Goal: Consume media (video, audio)

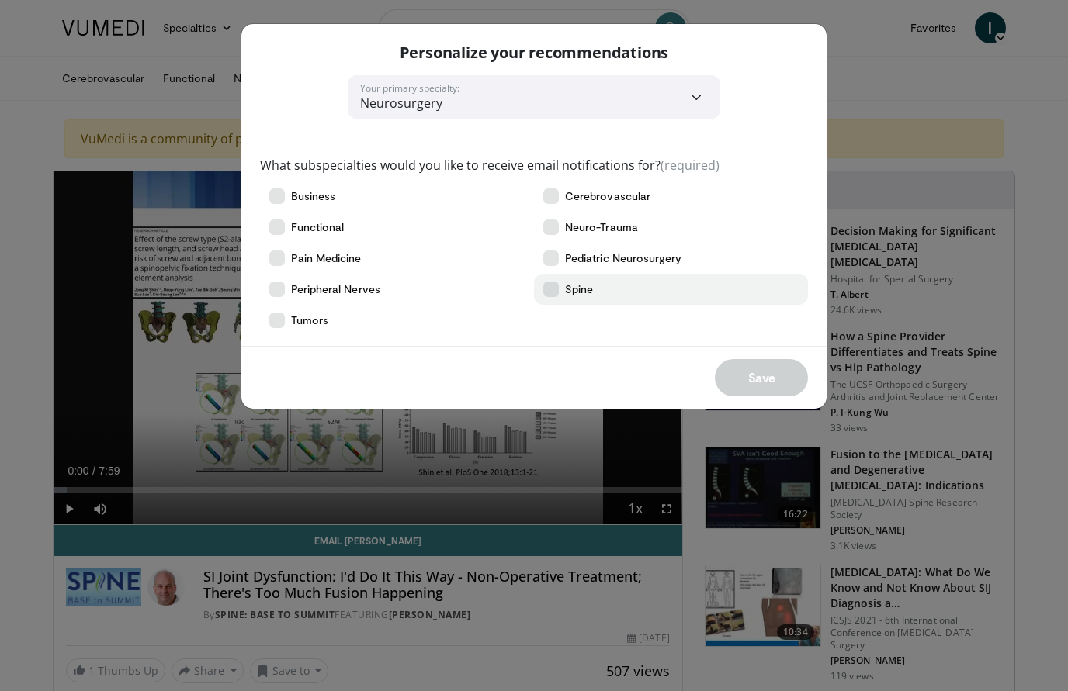
click at [559, 285] on label "Spine" at bounding box center [671, 289] width 274 height 31
click at [763, 370] on button "Save" at bounding box center [761, 377] width 93 height 37
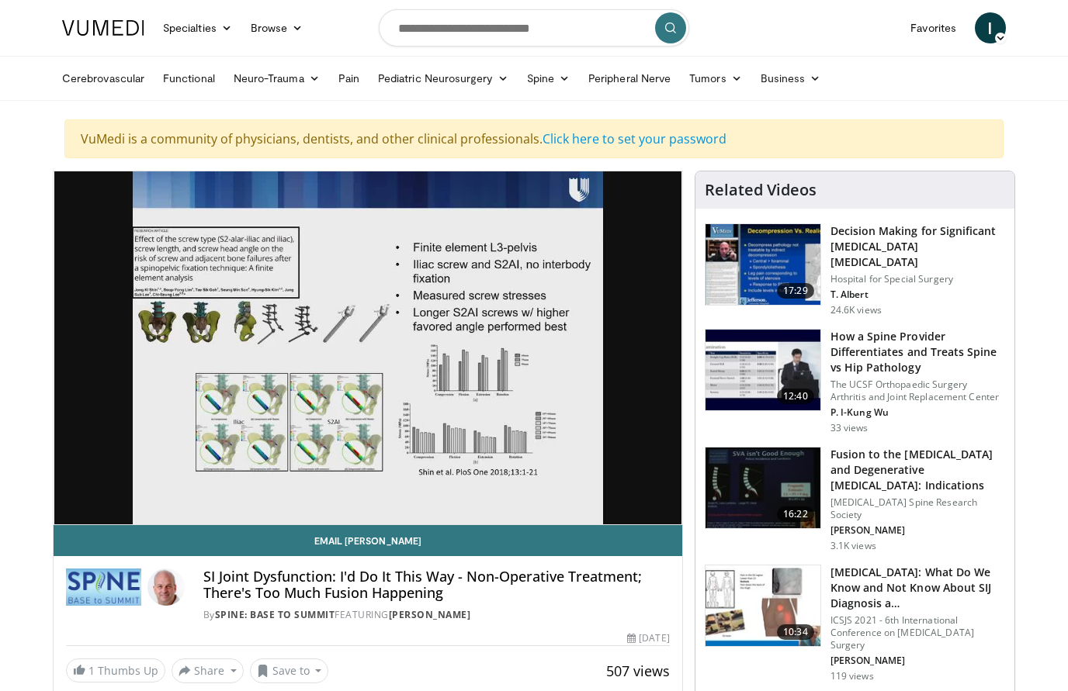
click at [566, 406] on div "10 seconds Tap to unmute" at bounding box center [368, 347] width 629 height 353
click at [521, 382] on div "10 seconds Tap to unmute" at bounding box center [368, 347] width 629 height 353
click at [521, 393] on div "10 seconds Tap to unmute" at bounding box center [368, 347] width 629 height 353
click at [399, 340] on div "10 seconds Tap to unmute" at bounding box center [368, 347] width 629 height 353
click at [116, 525] on div "Unmute" at bounding box center [106, 540] width 43 height 31
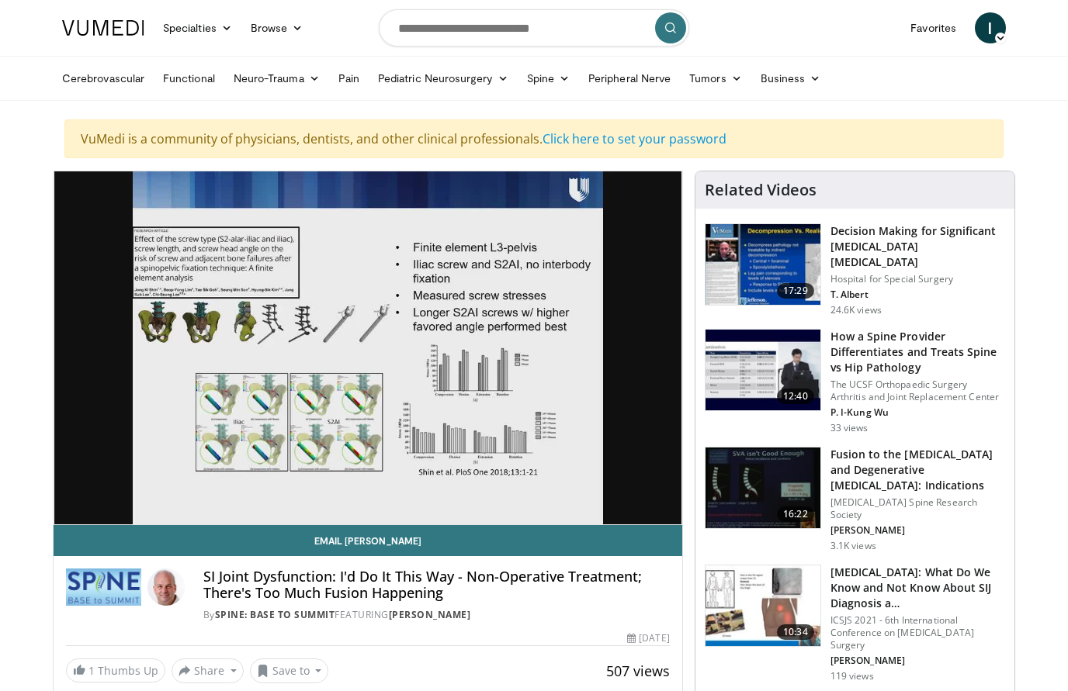
click at [126, 449] on div "10 seconds Tap to unmute" at bounding box center [368, 347] width 629 height 353
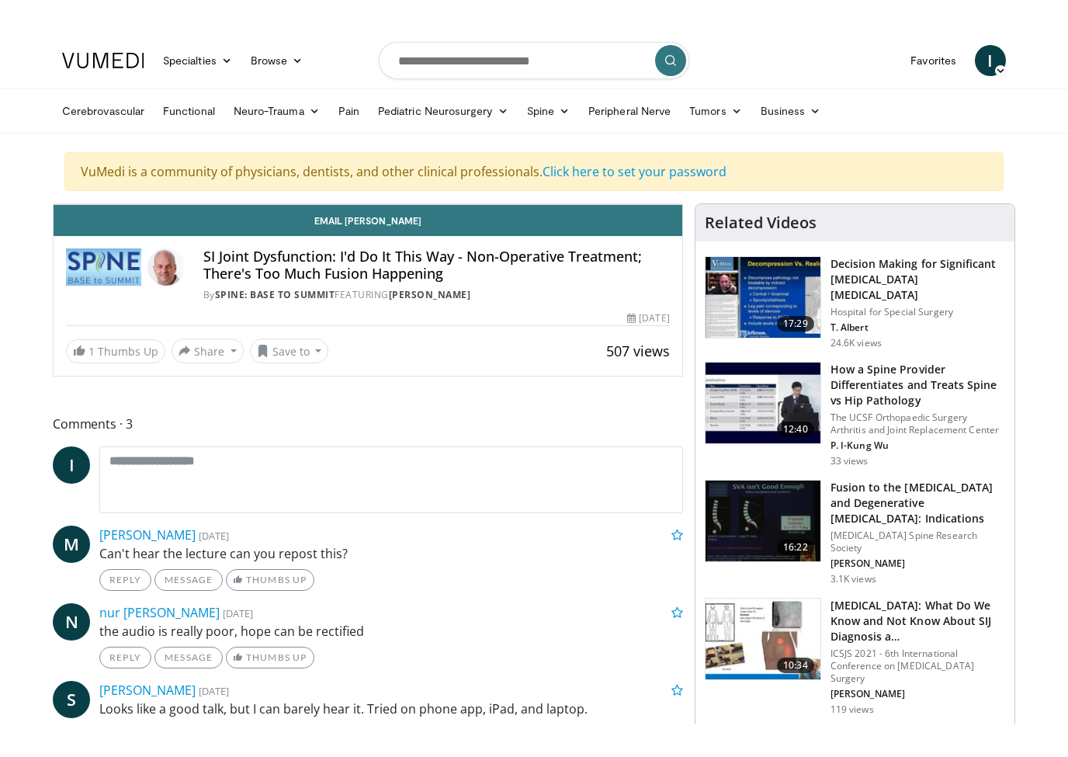
scroll to position [19, 0]
